Goal: Information Seeking & Learning: Learn about a topic

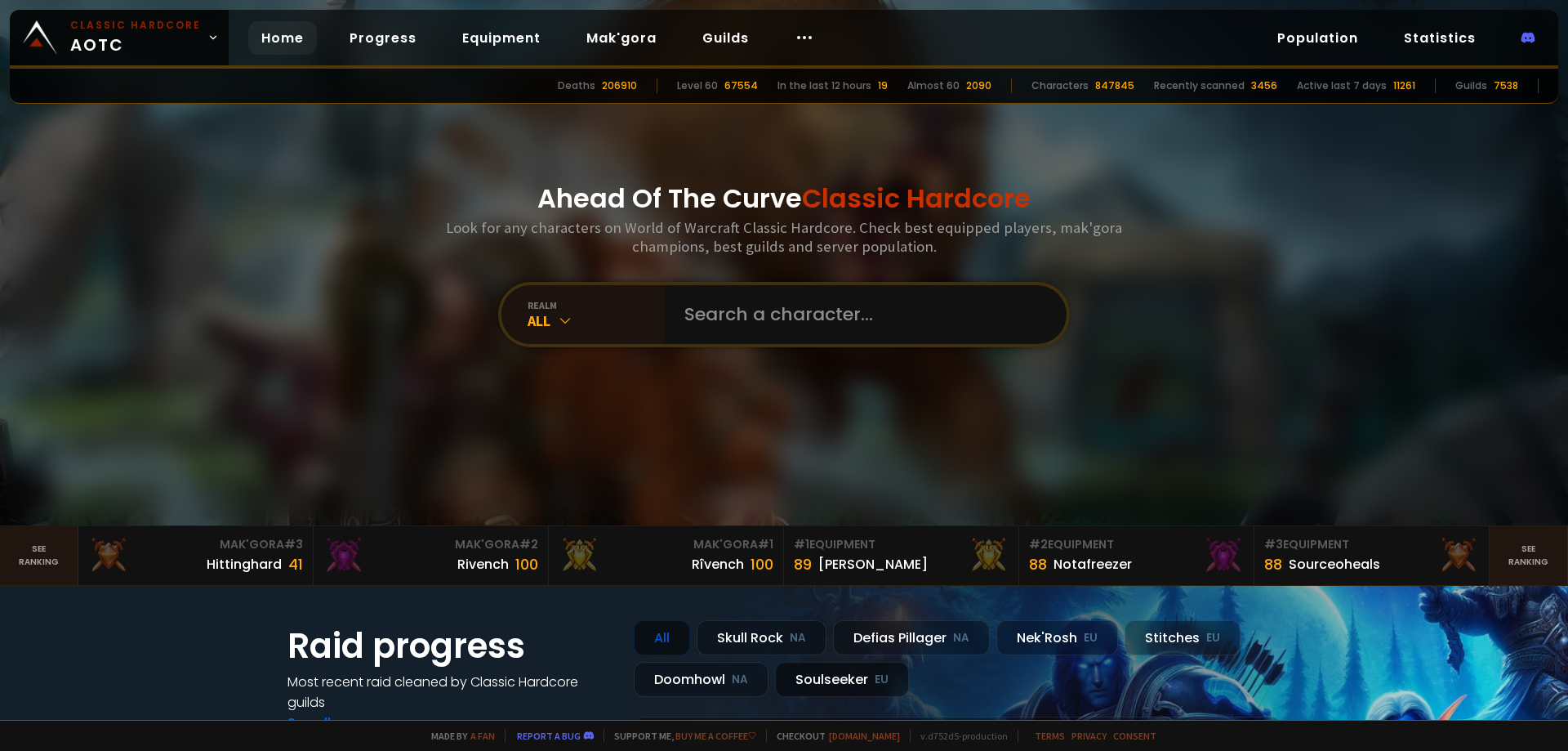
click at [831, 677] on div "Soulseeker EU" at bounding box center [842, 679] width 134 height 35
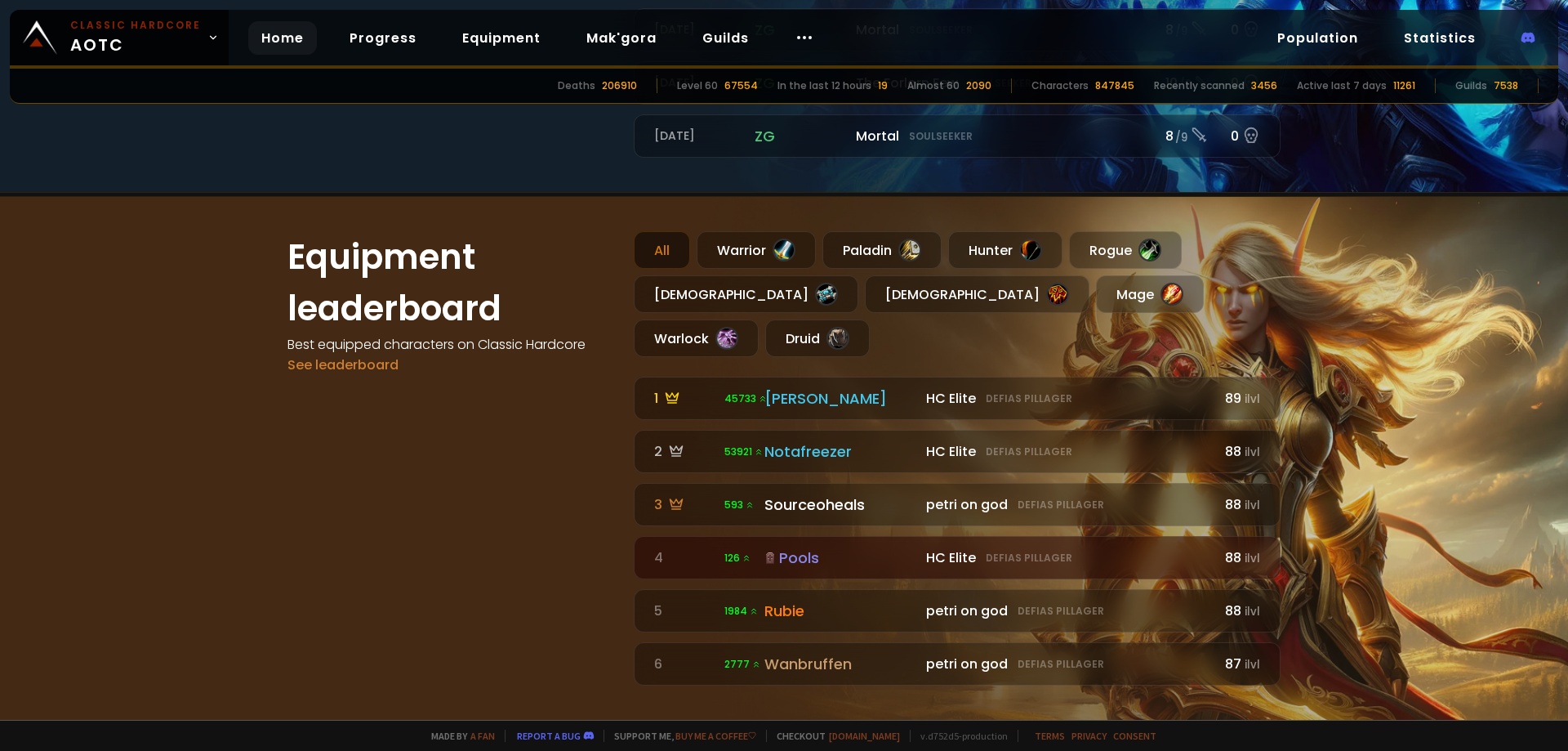
scroll to position [898, 0]
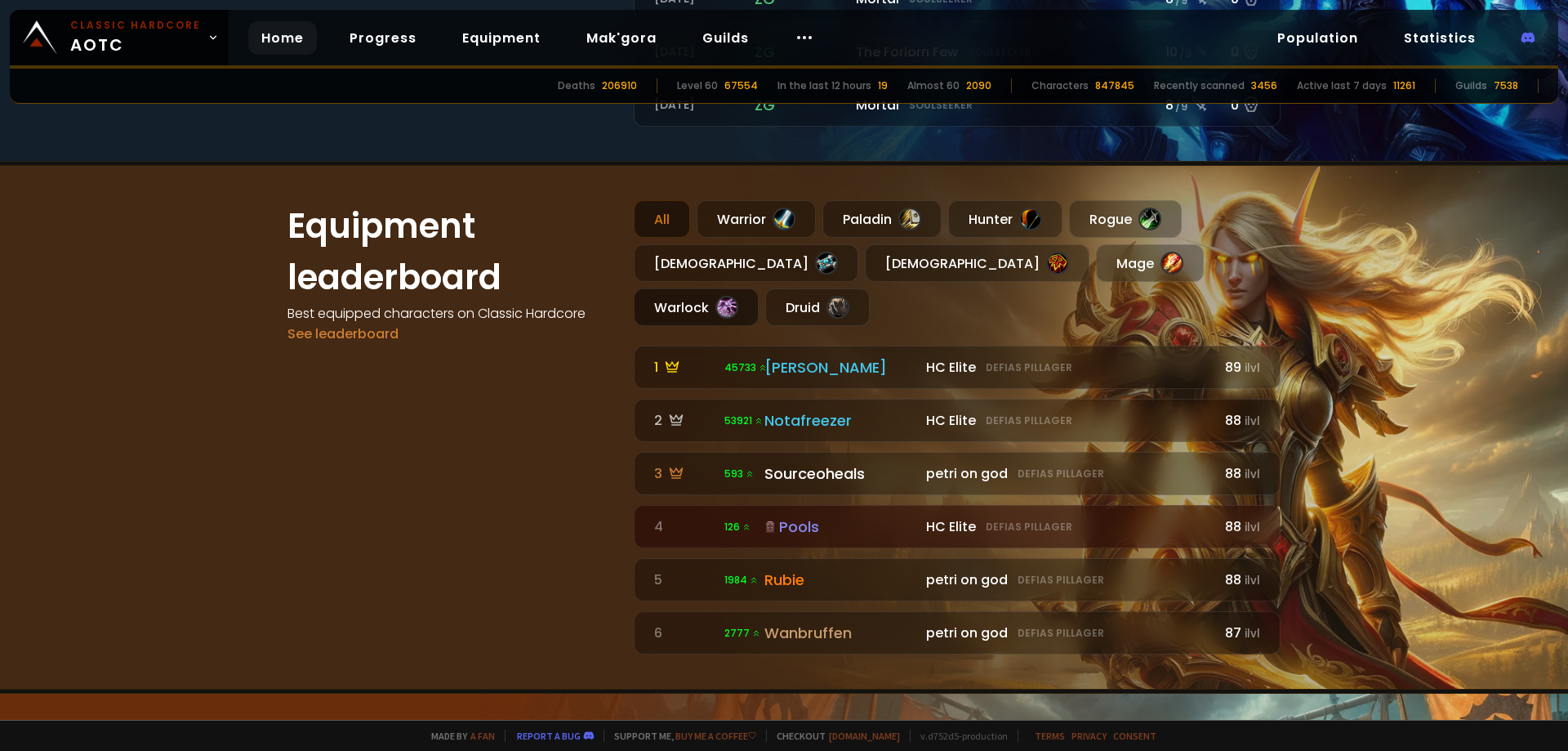
click at [759, 288] on div "Warlock" at bounding box center [696, 307] width 125 height 38
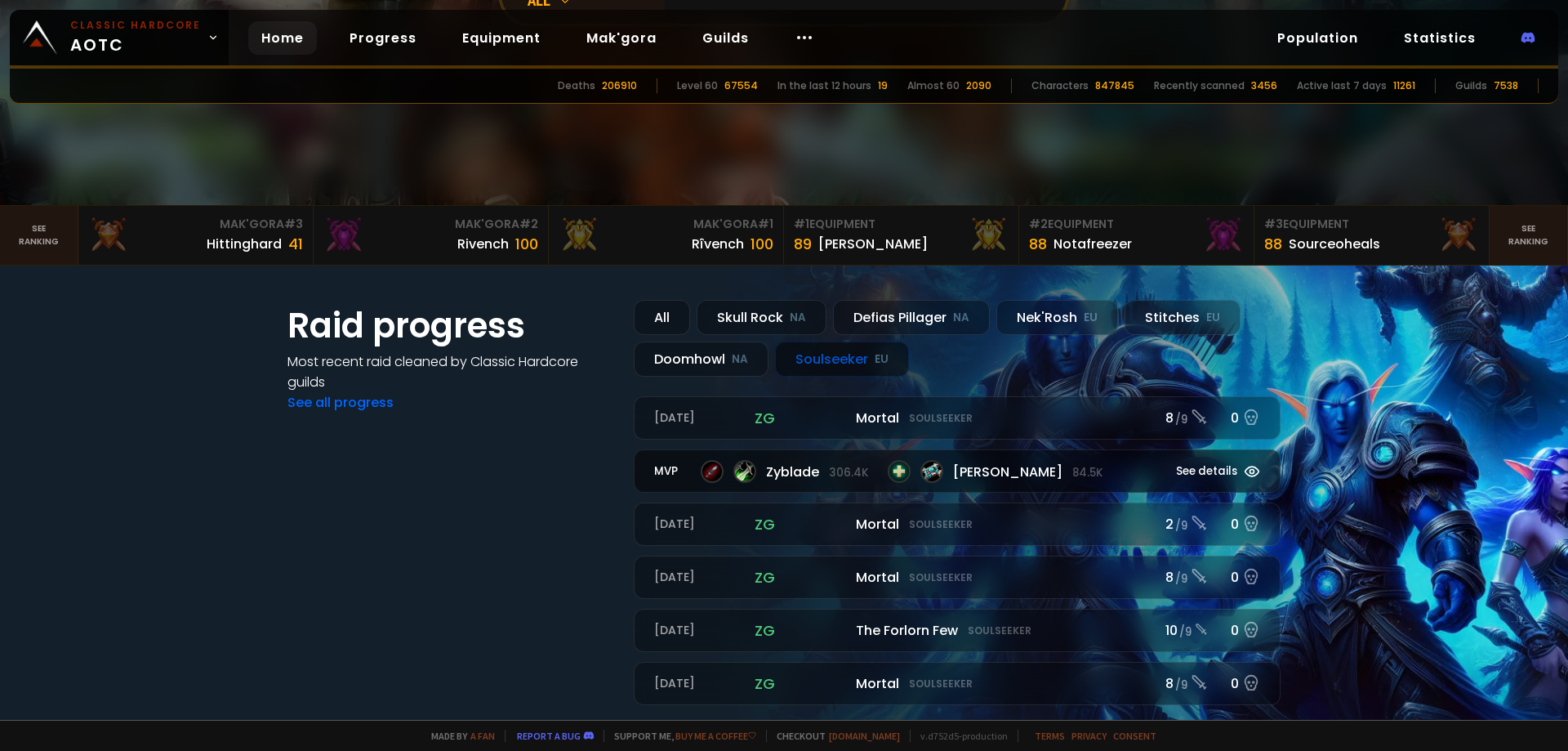
scroll to position [327, 0]
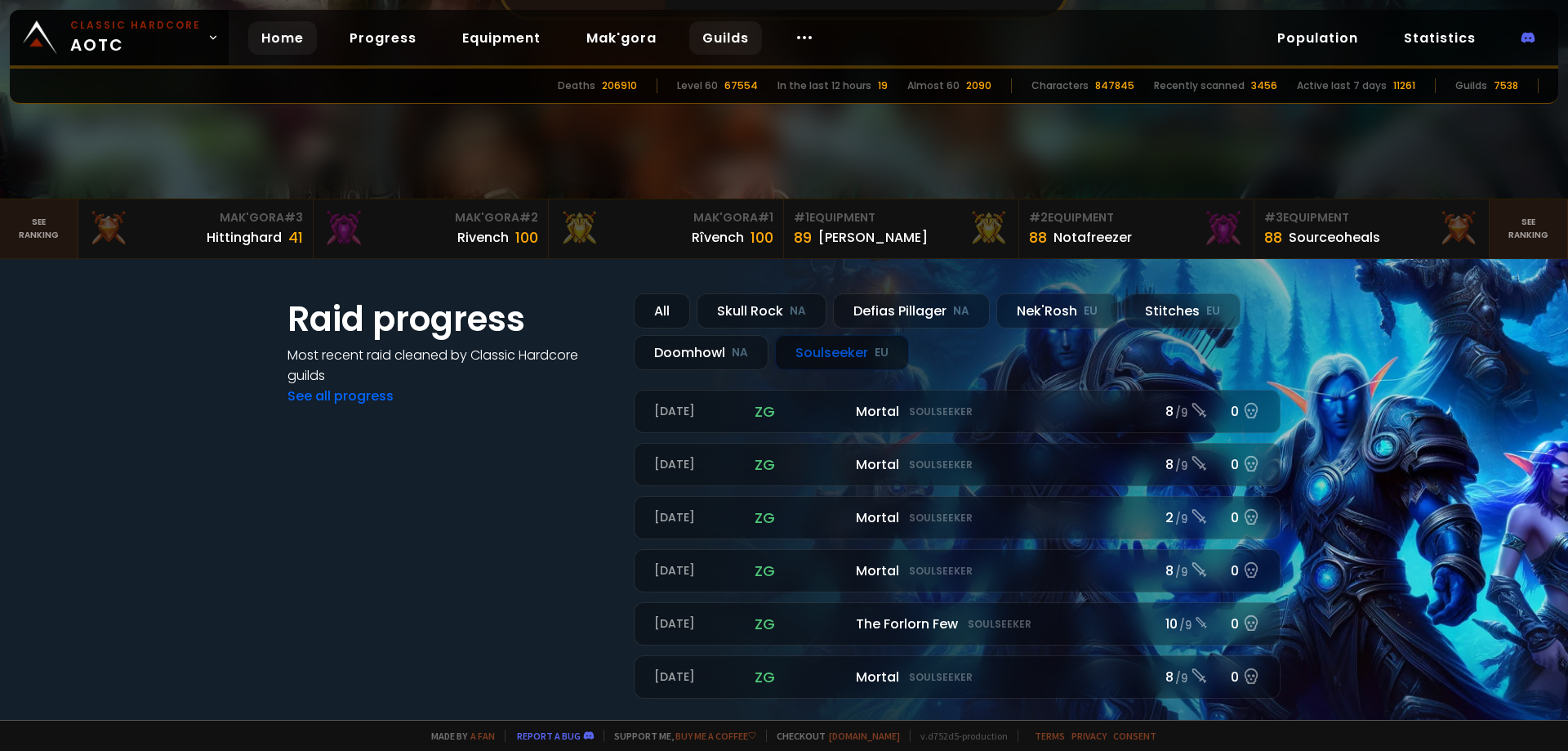
click at [708, 42] on link "Guilds" at bounding box center [725, 38] width 73 height 33
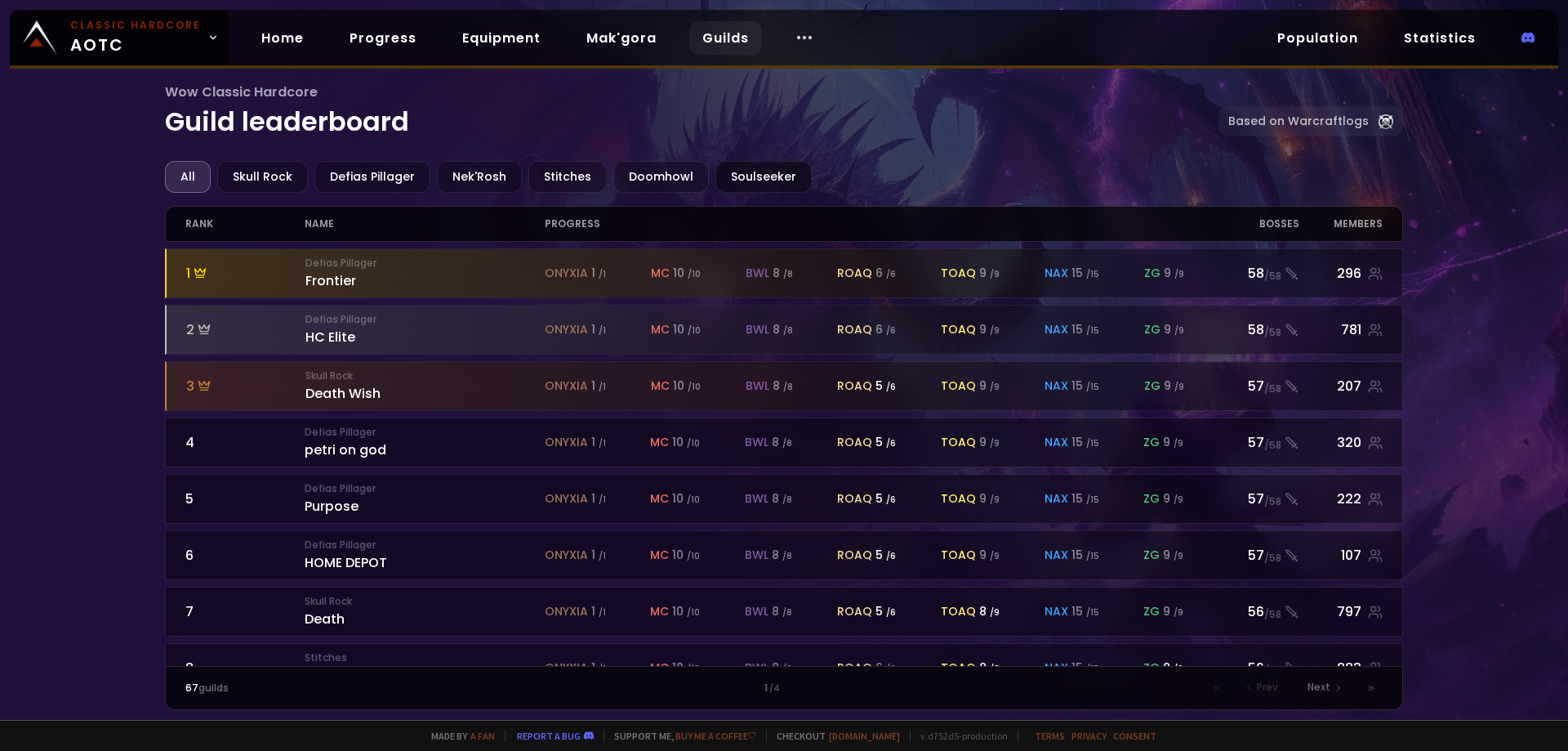
click at [720, 164] on div "Soulseeker" at bounding box center [764, 177] width 96 height 32
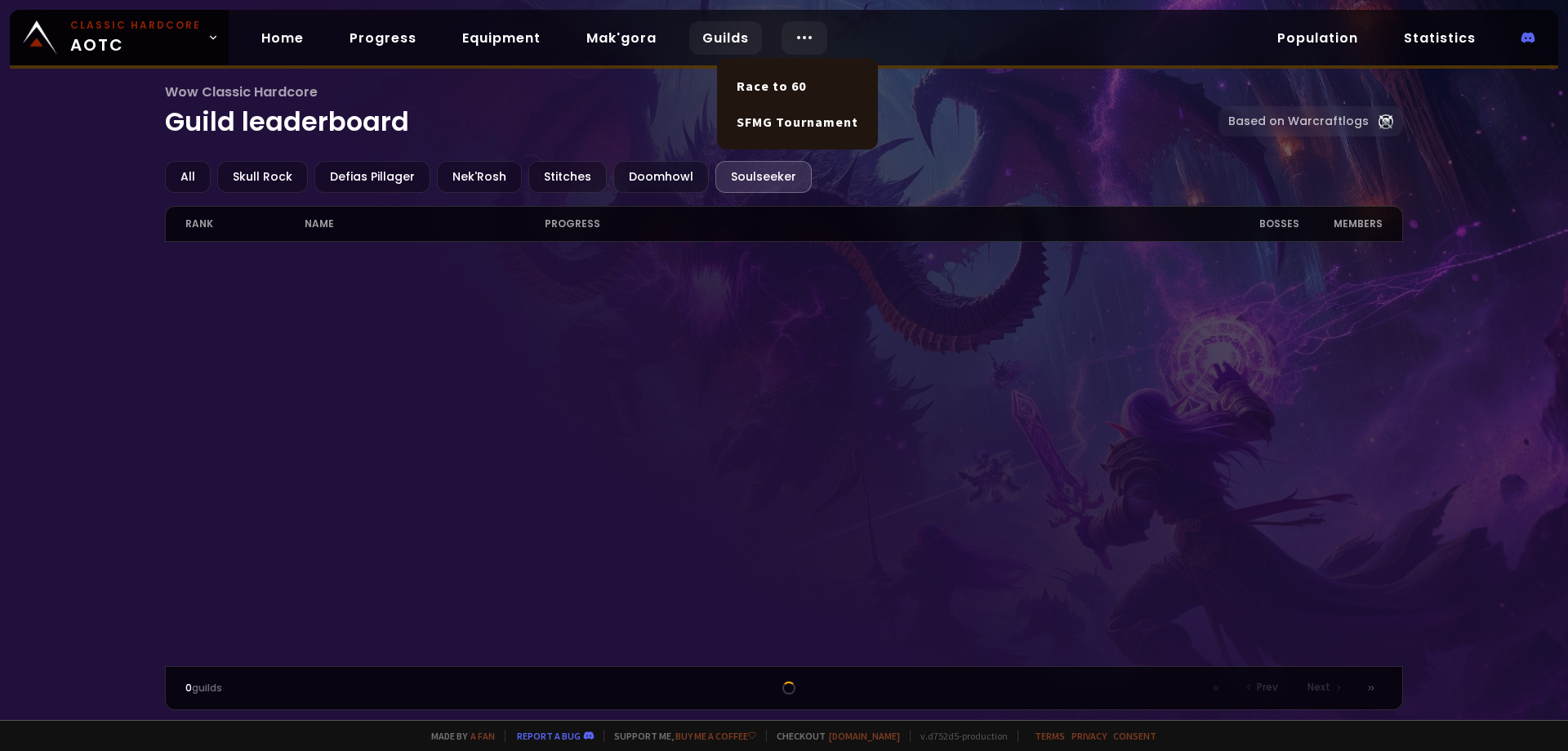
click at [811, 30] on div at bounding box center [804, 38] width 46 height 33
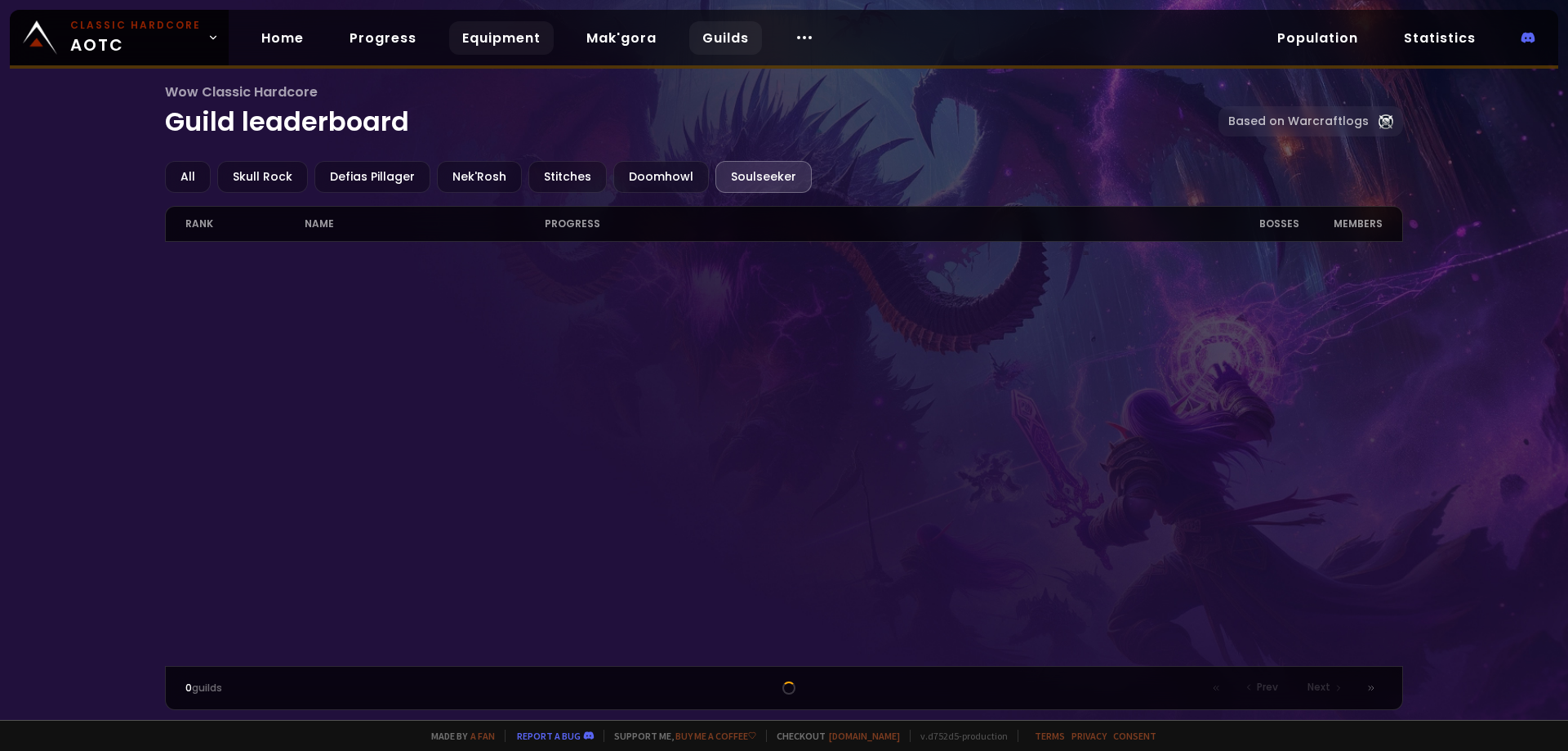
click at [496, 31] on link "Equipment" at bounding box center [501, 38] width 104 height 33
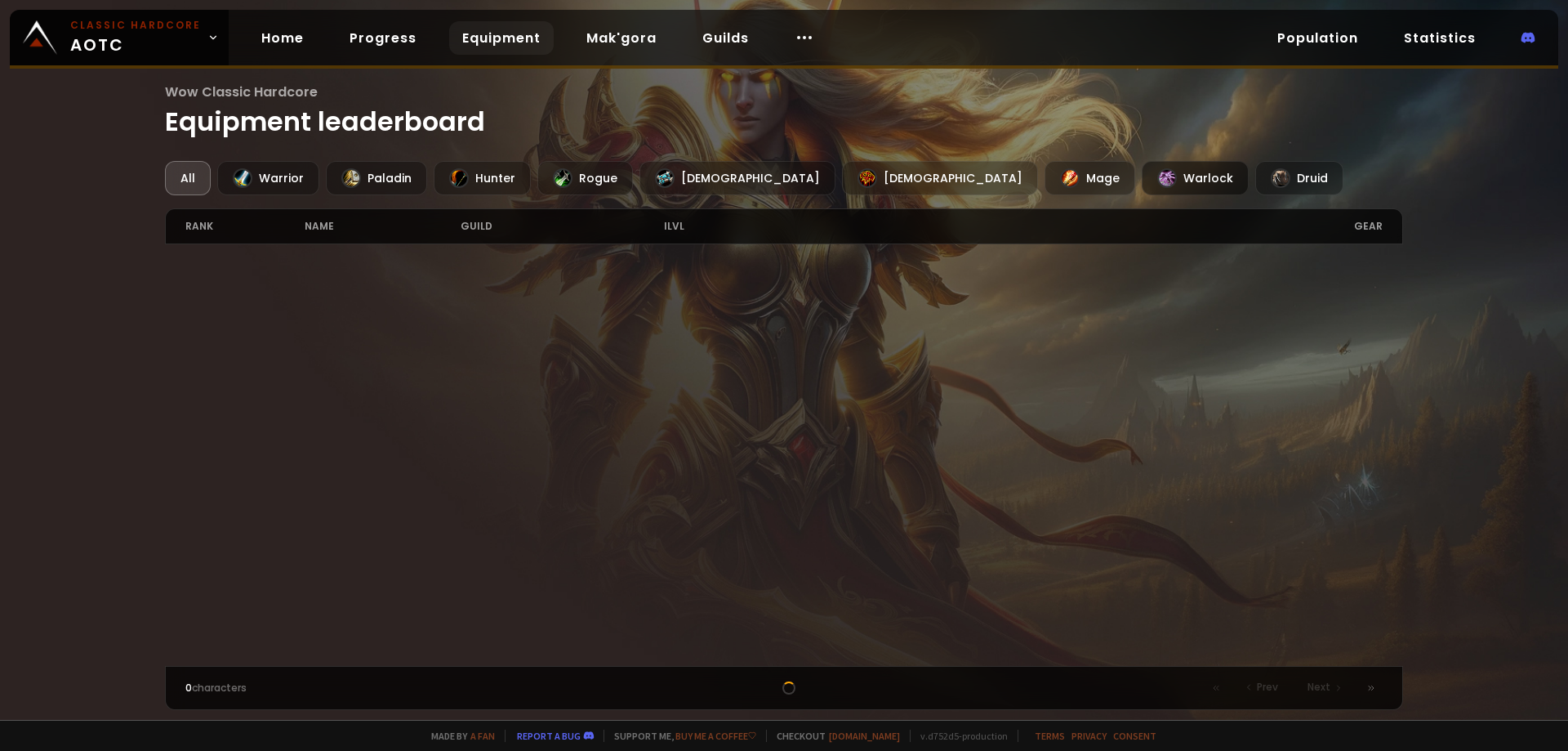
click at [1157, 174] on div at bounding box center [1167, 178] width 19 height 19
click at [406, 37] on link "Progress" at bounding box center [383, 38] width 93 height 33
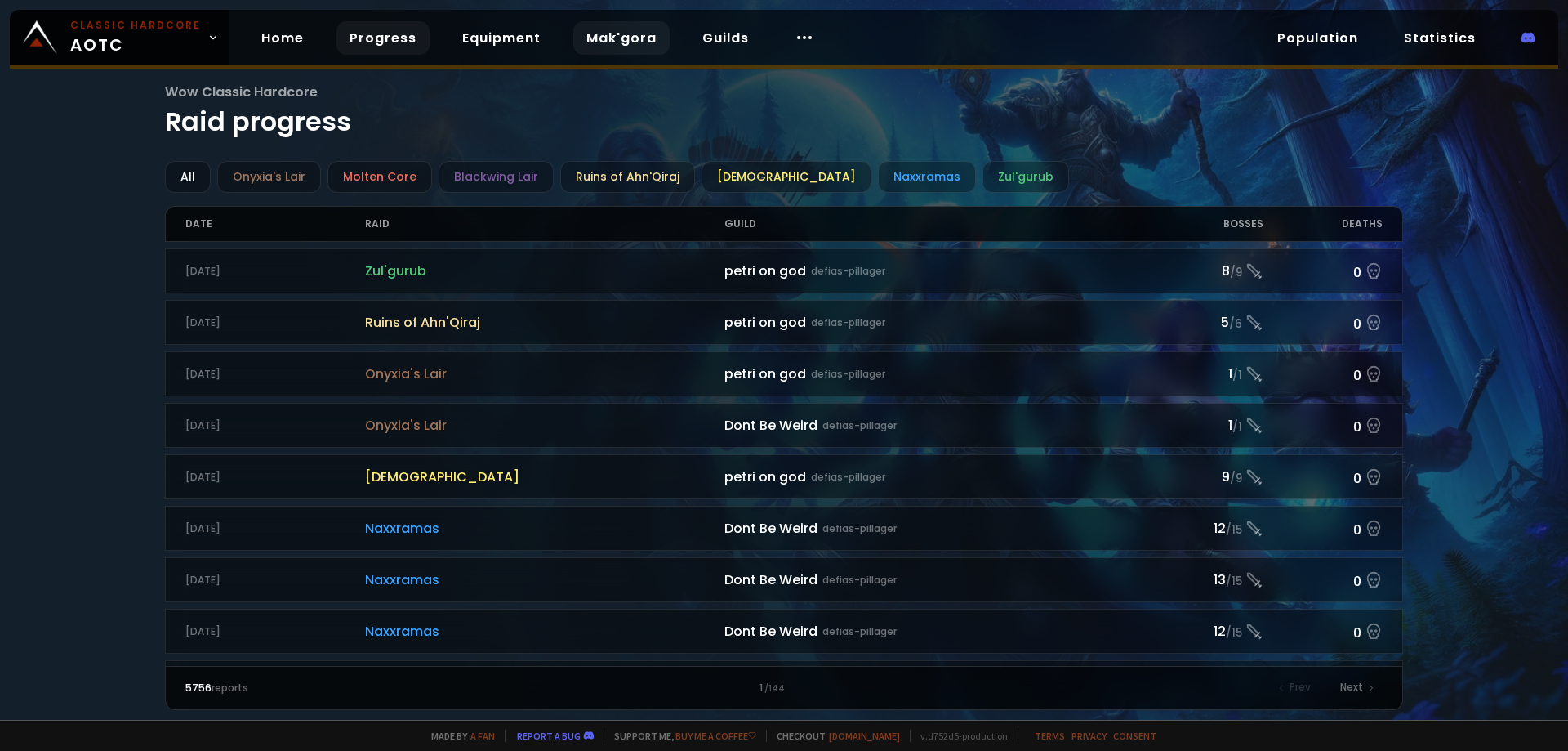
click at [628, 43] on link "Mak'gora" at bounding box center [621, 38] width 96 height 33
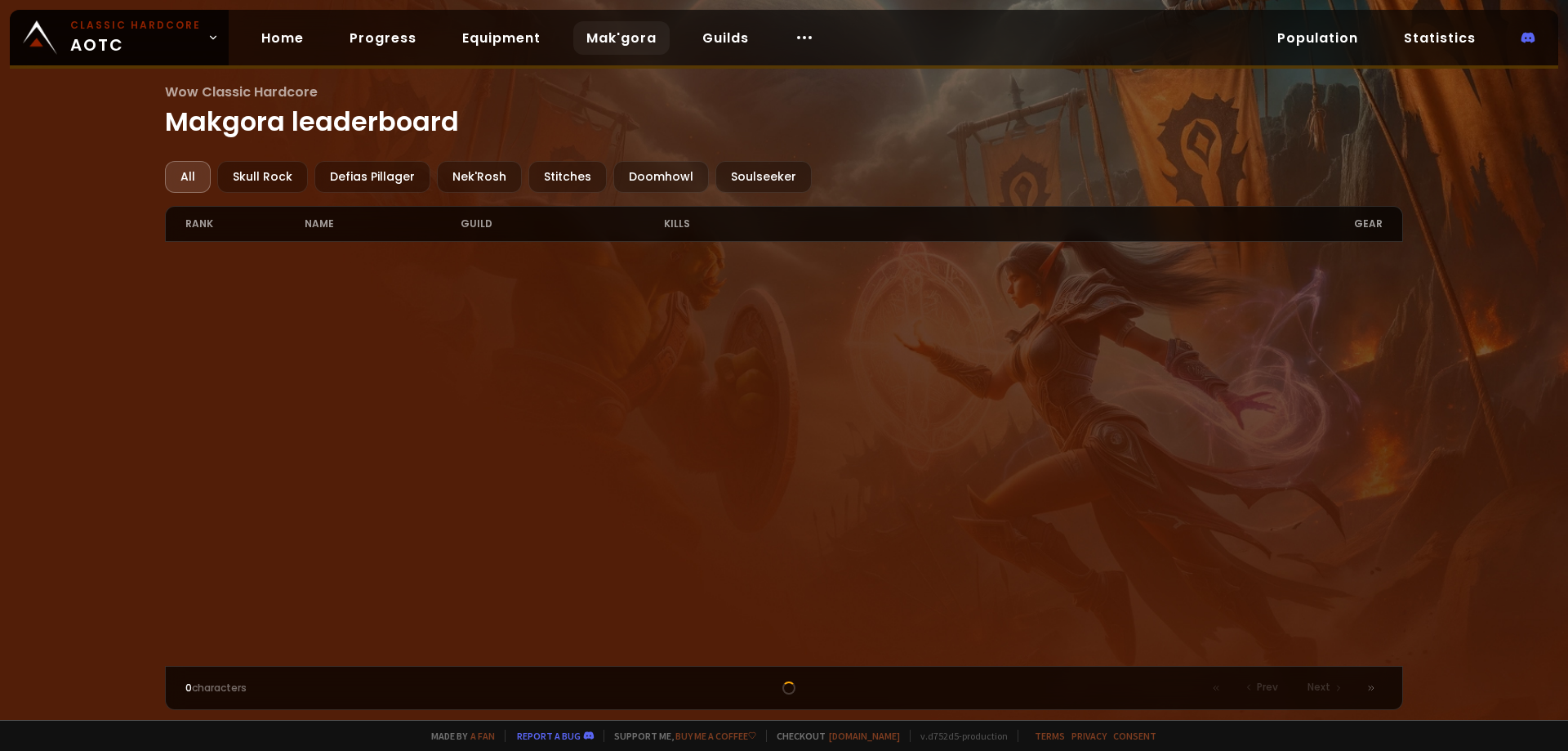
click at [430, 34] on div "Home Progress Equipment Mak'gora Guilds" at bounding box center [538, 38] width 618 height 53
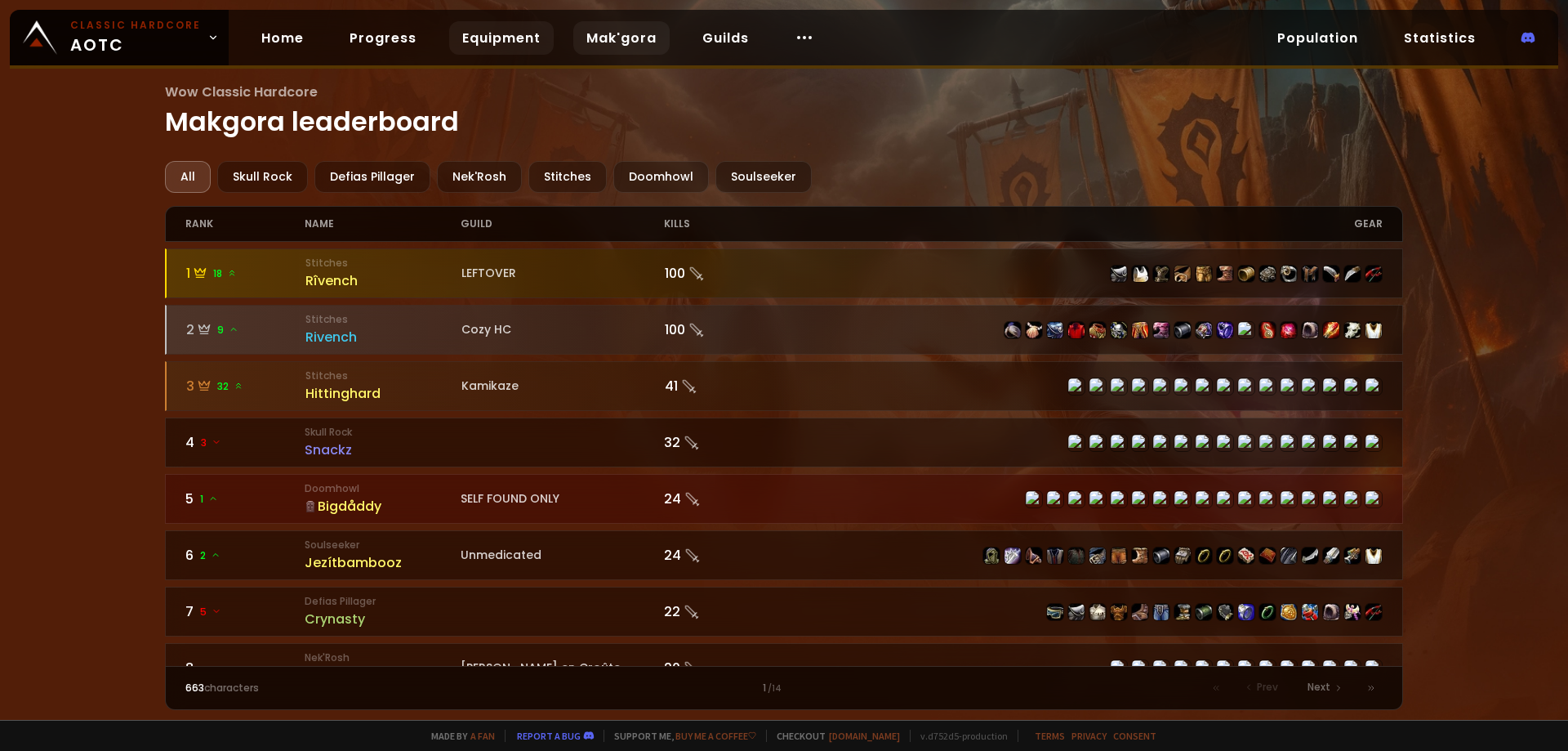
click at [484, 34] on link "Equipment" at bounding box center [501, 38] width 104 height 33
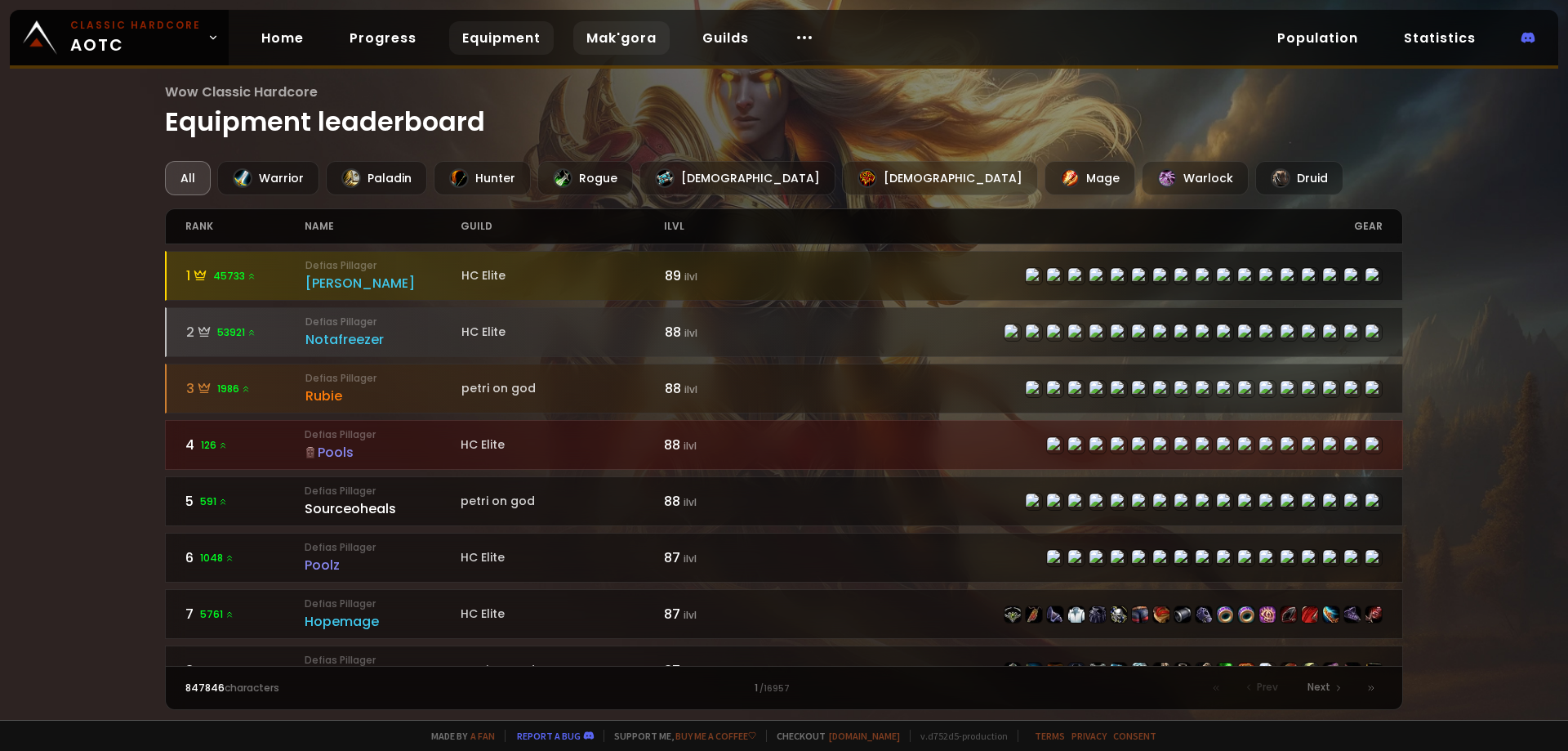
click at [642, 32] on link "Mak'gora" at bounding box center [621, 38] width 96 height 33
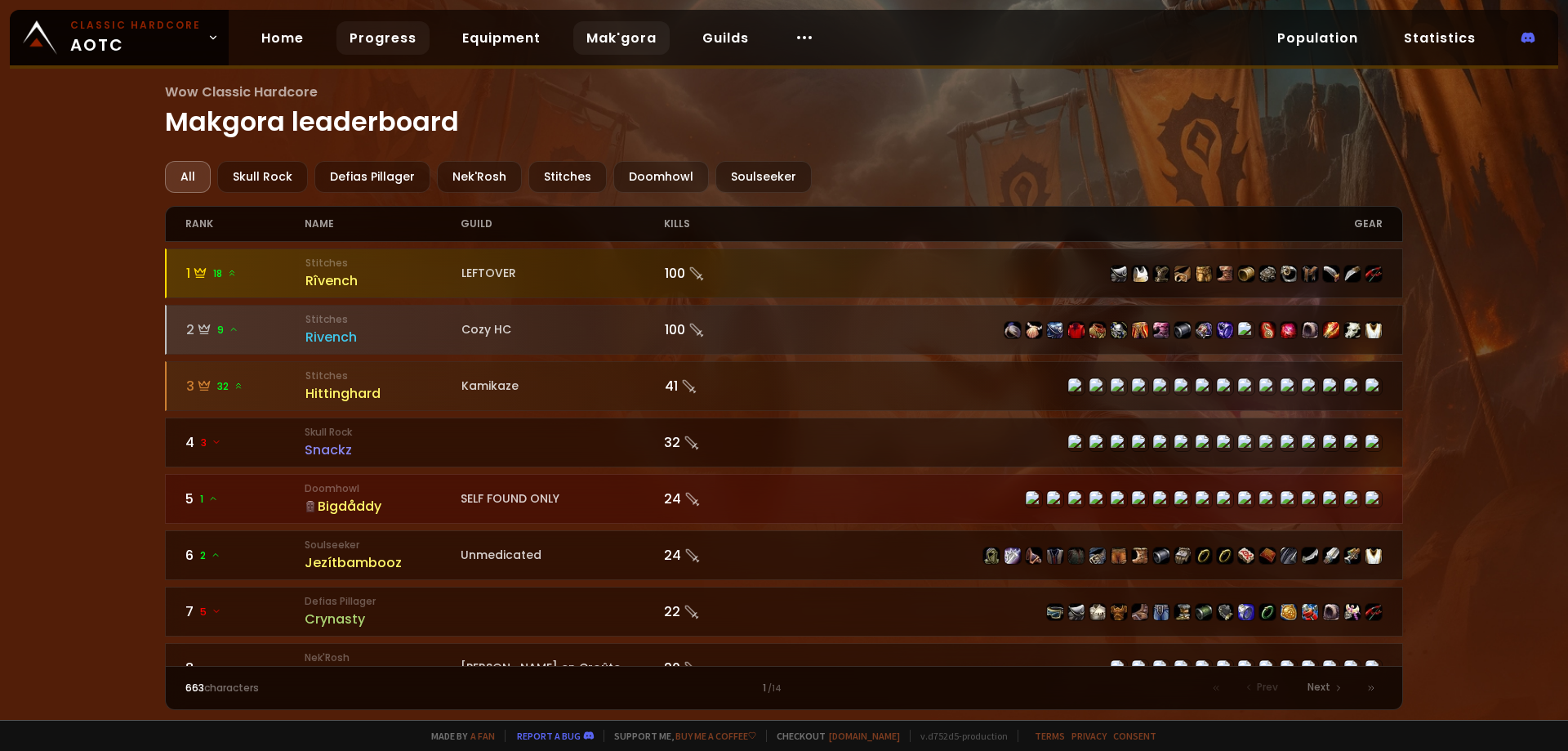
click at [403, 32] on link "Progress" at bounding box center [383, 38] width 93 height 33
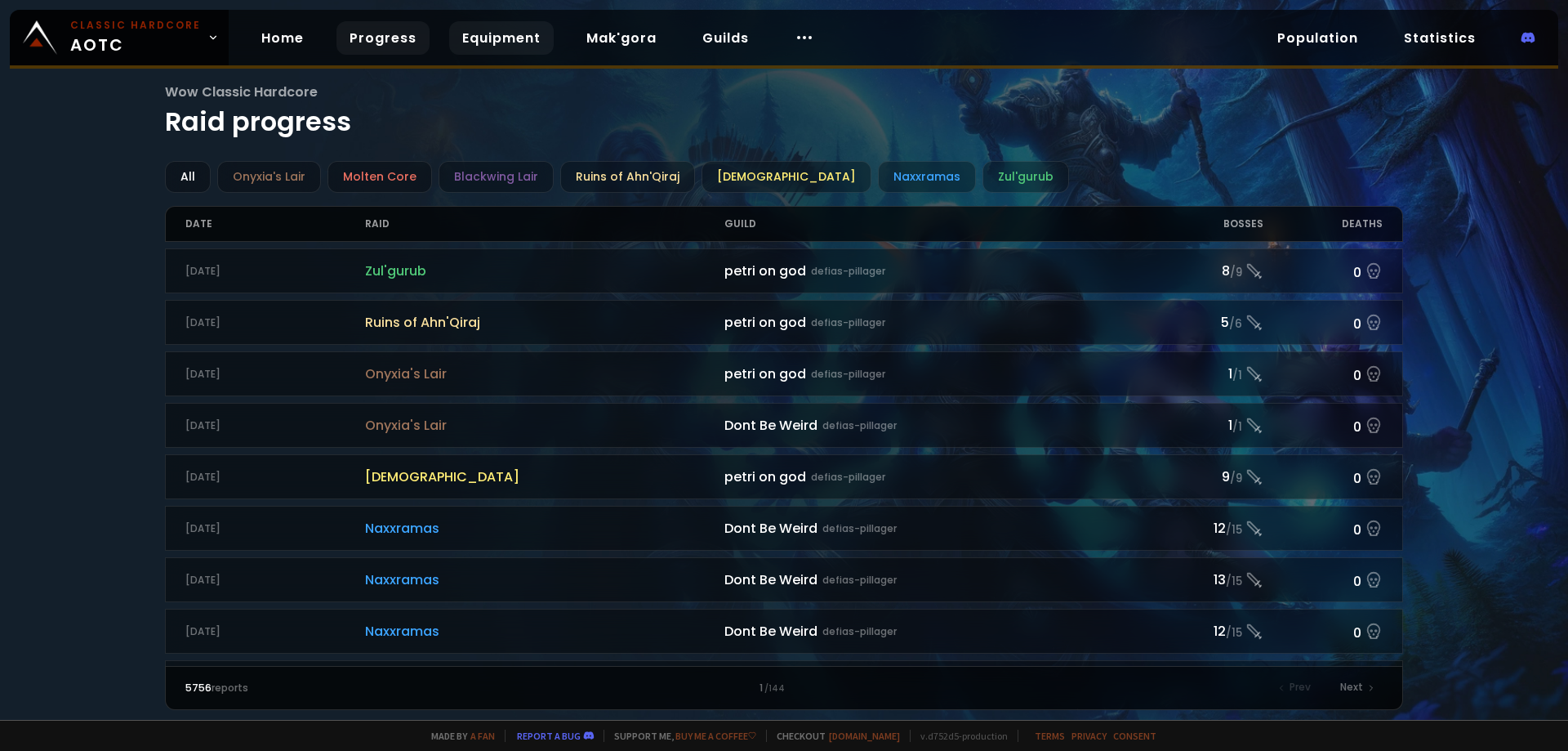
click at [499, 43] on link "Equipment" at bounding box center [501, 38] width 104 height 33
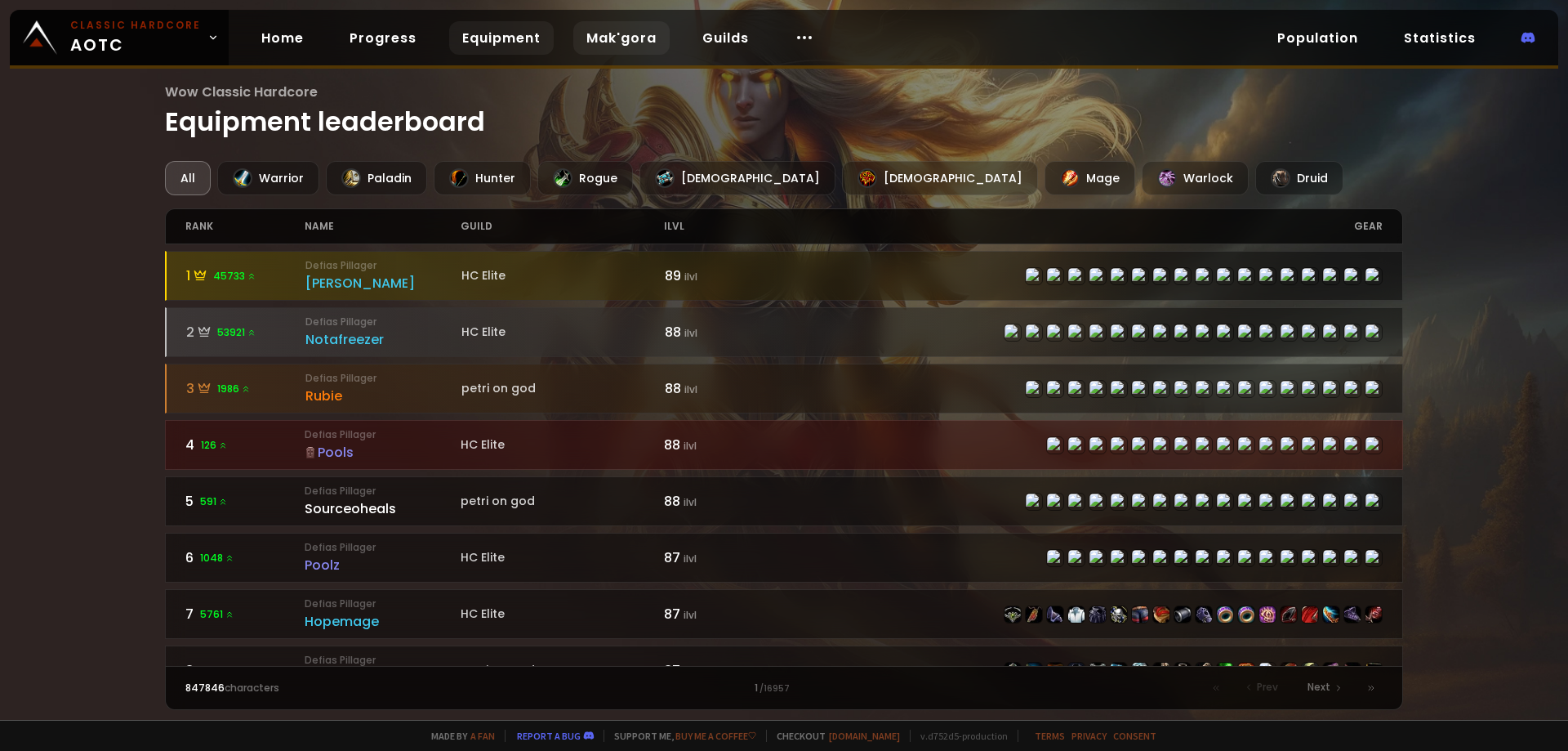
click at [626, 42] on link "Mak'gora" at bounding box center [621, 38] width 96 height 33
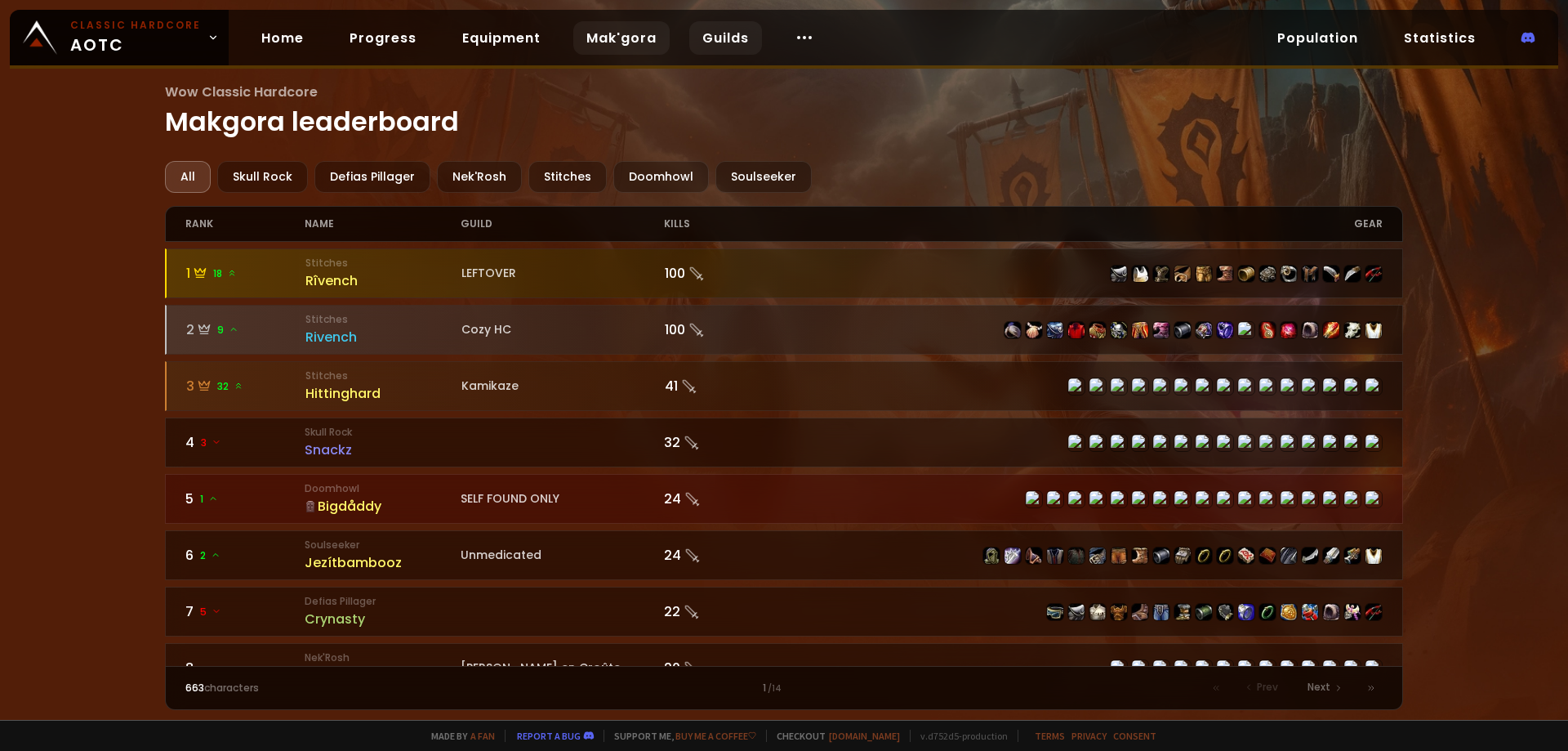
click at [722, 30] on link "Guilds" at bounding box center [725, 38] width 73 height 33
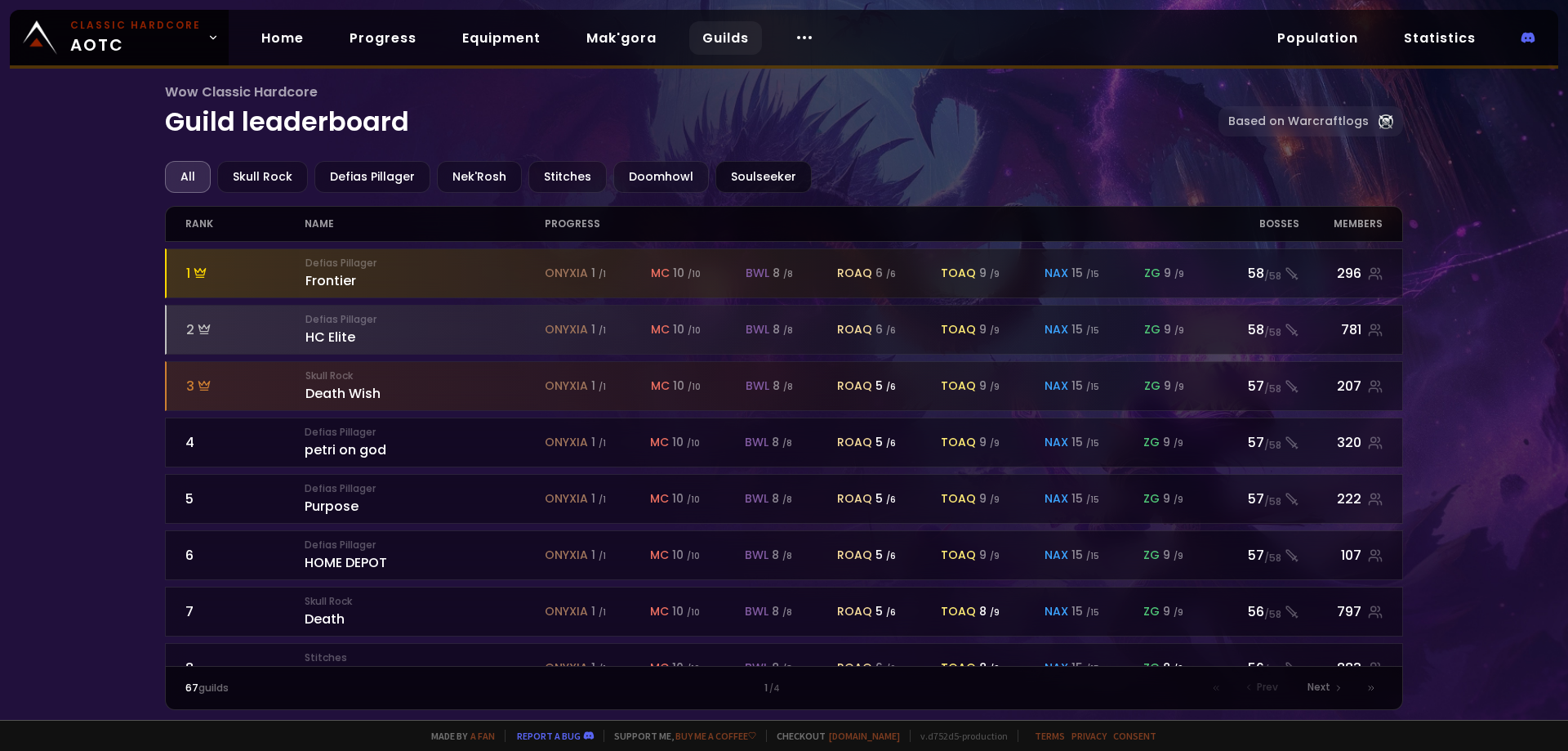
click at [766, 174] on div "Soulseeker" at bounding box center [764, 177] width 96 height 32
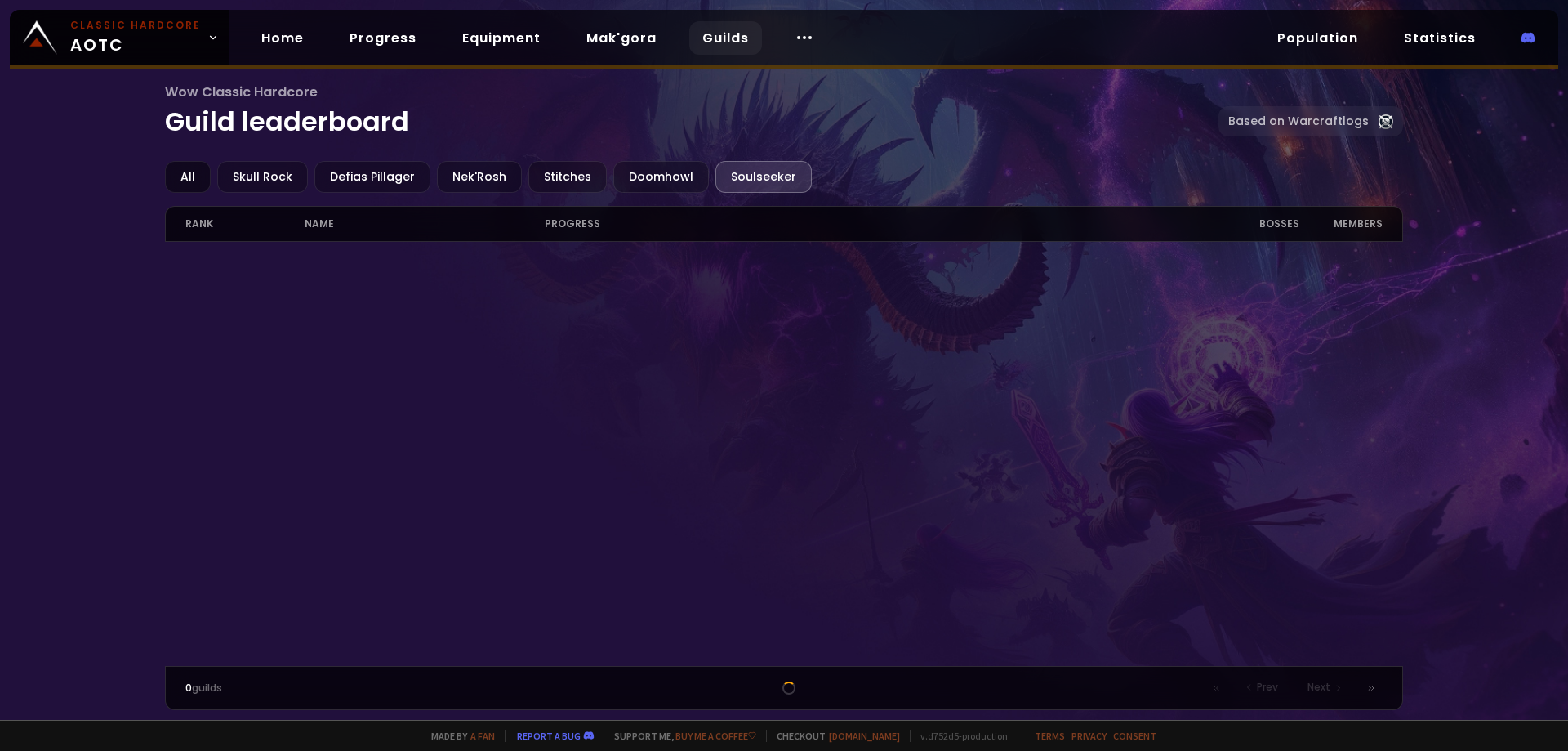
click at [199, 174] on div "All" at bounding box center [187, 177] width 46 height 32
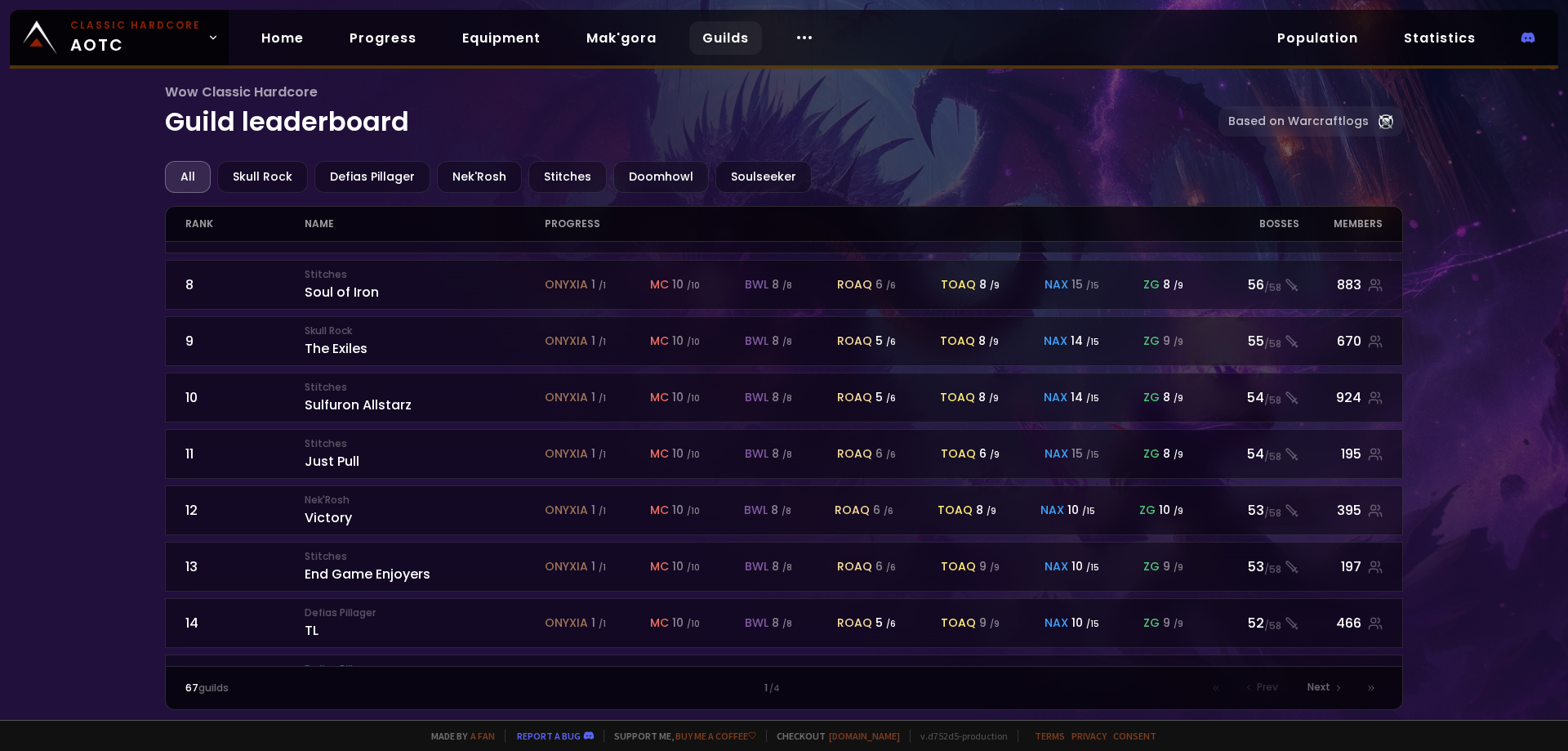
scroll to position [710, 0]
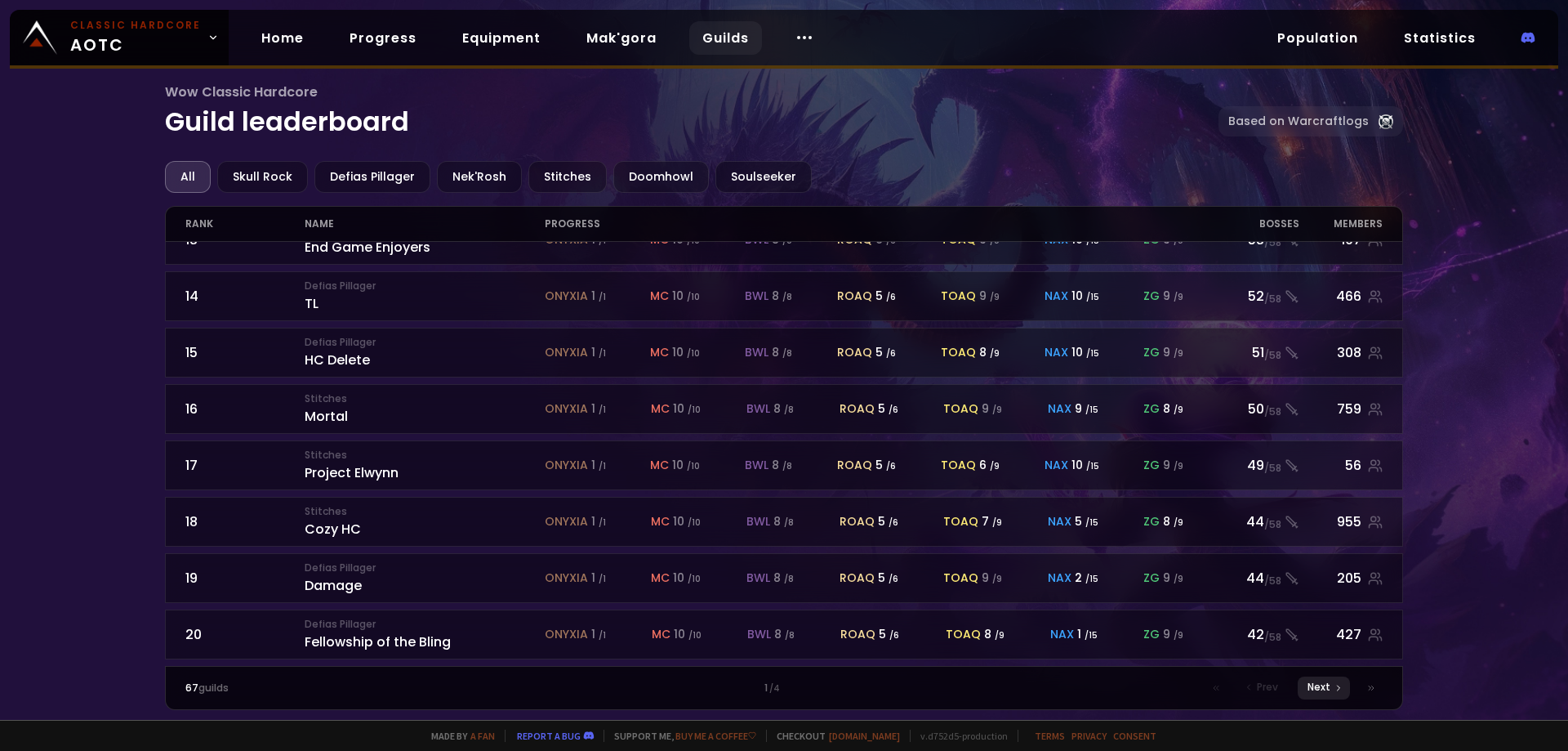
click at [1325, 688] on span "Next" at bounding box center [1318, 687] width 23 height 15
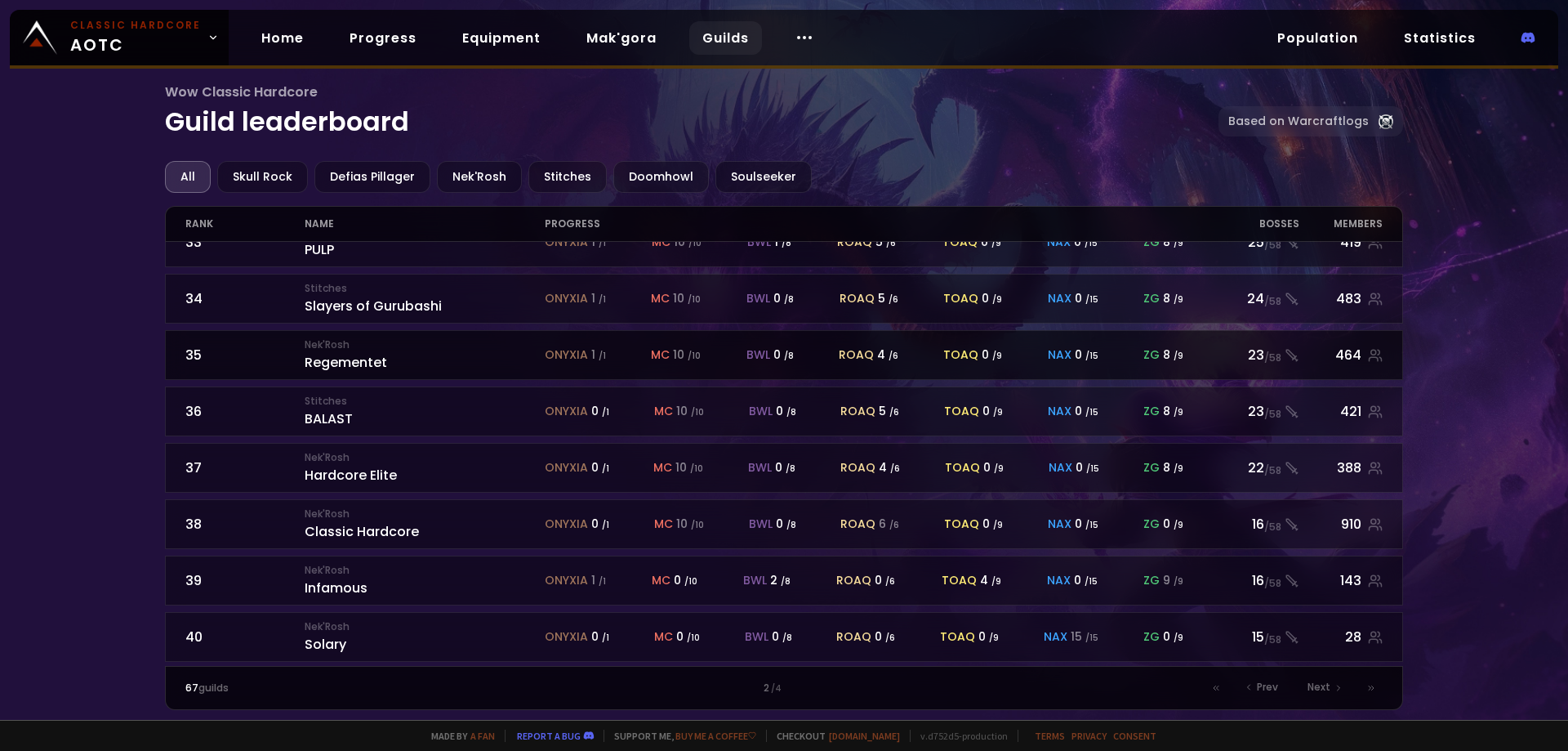
scroll to position [710, 0]
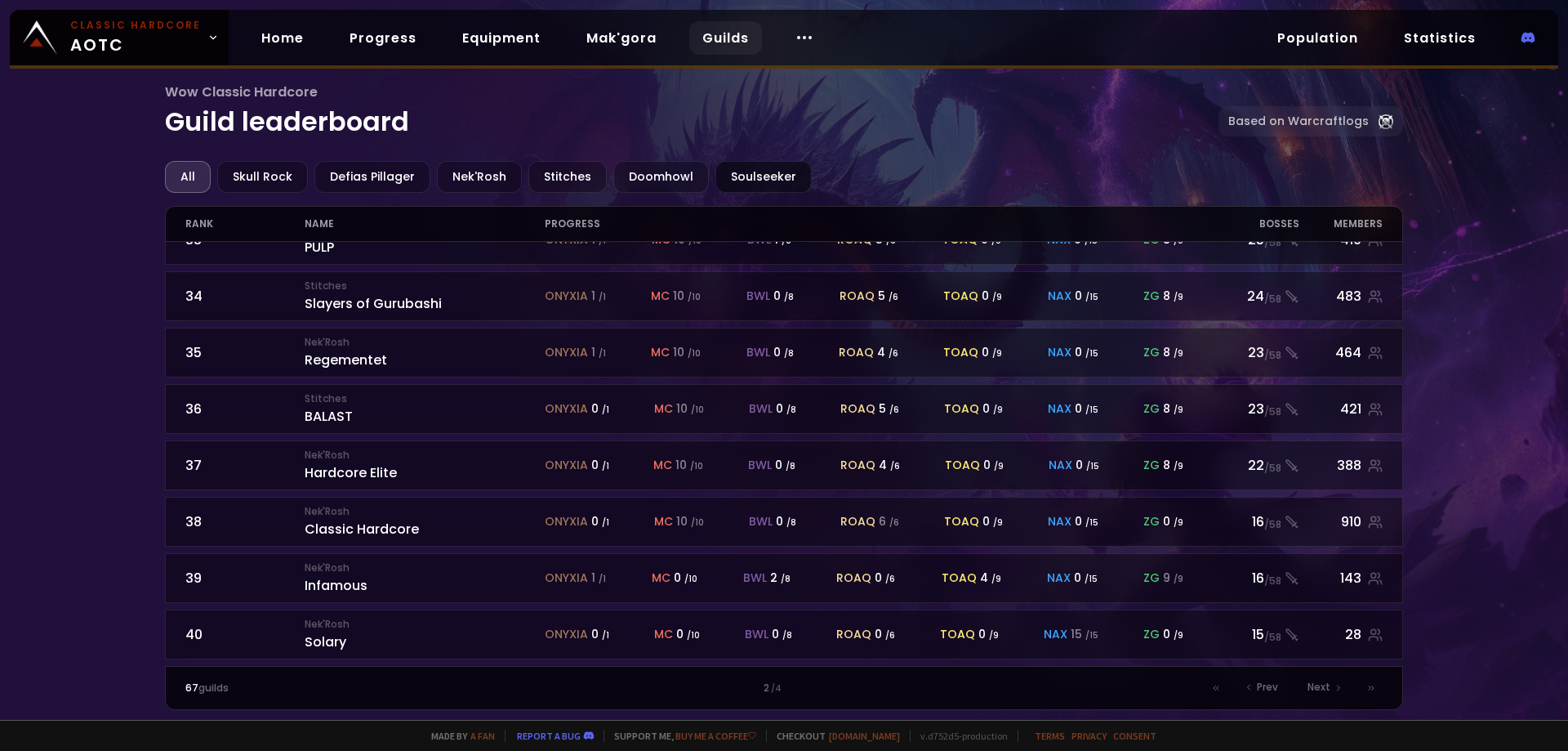
click at [728, 177] on div "Soulseeker" at bounding box center [764, 177] width 96 height 32
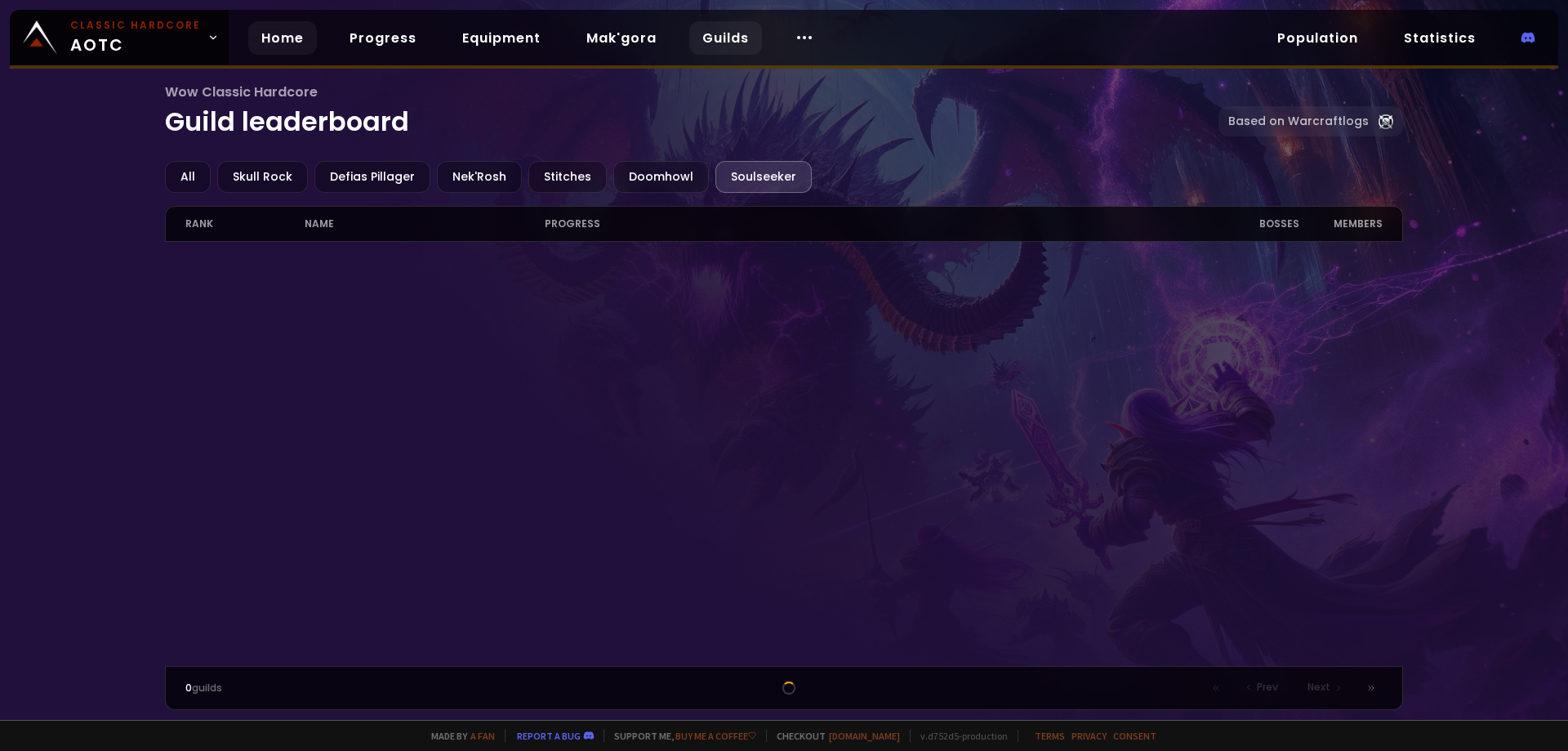
click at [254, 31] on link "Home" at bounding box center [282, 38] width 68 height 33
